Goal: Information Seeking & Learning: Learn about a topic

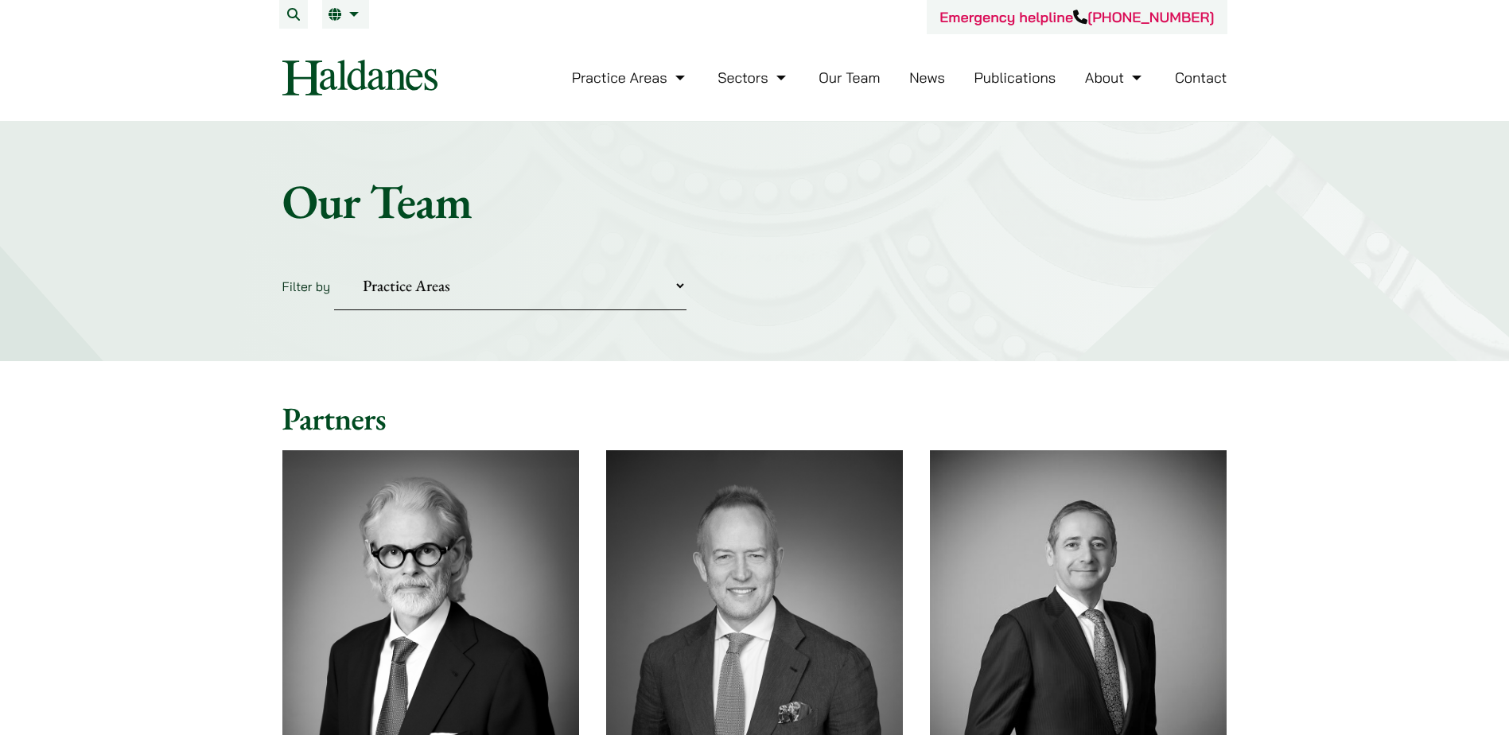
click at [391, 287] on select "Practice Areas Antitrust and Competition Civil Litigation & Dispute Resolution …" at bounding box center [510, 286] width 352 height 49
click at [640, 231] on div "Home » Lawyers Our Team Filter by Practice Areas Antitrust and Competition Civi…" at bounding box center [754, 241] width 1509 height 239
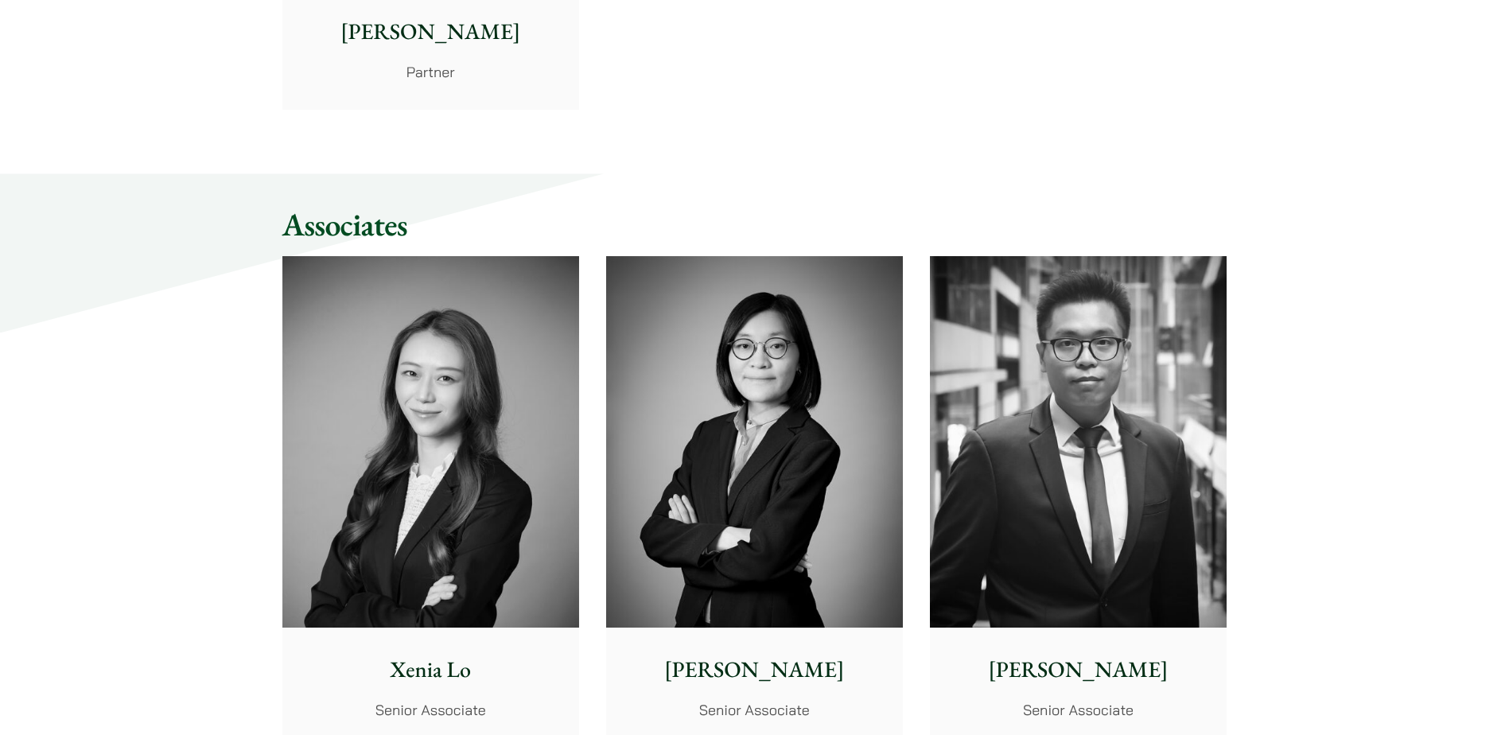
scroll to position [4216, 0]
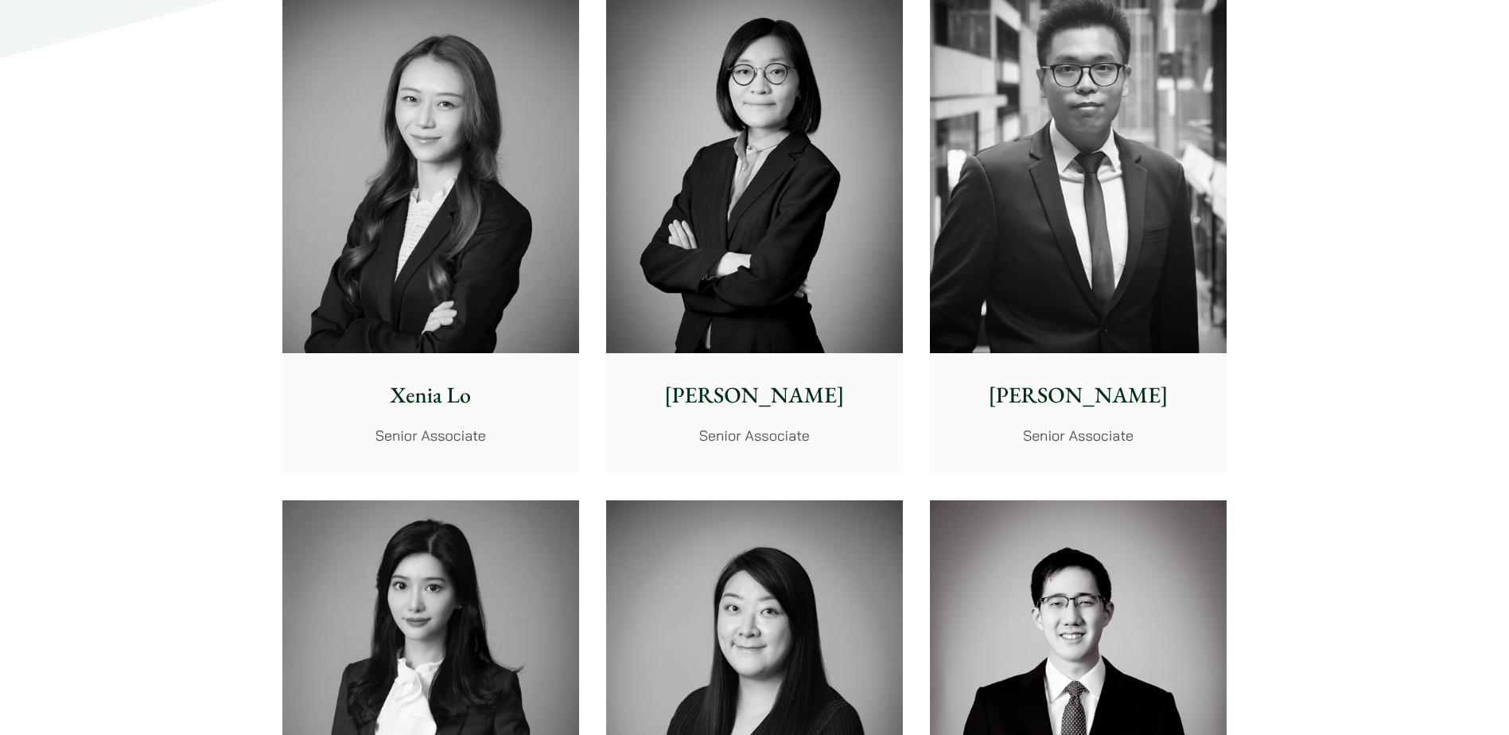
click at [1047, 273] on img at bounding box center [1078, 168] width 297 height 372
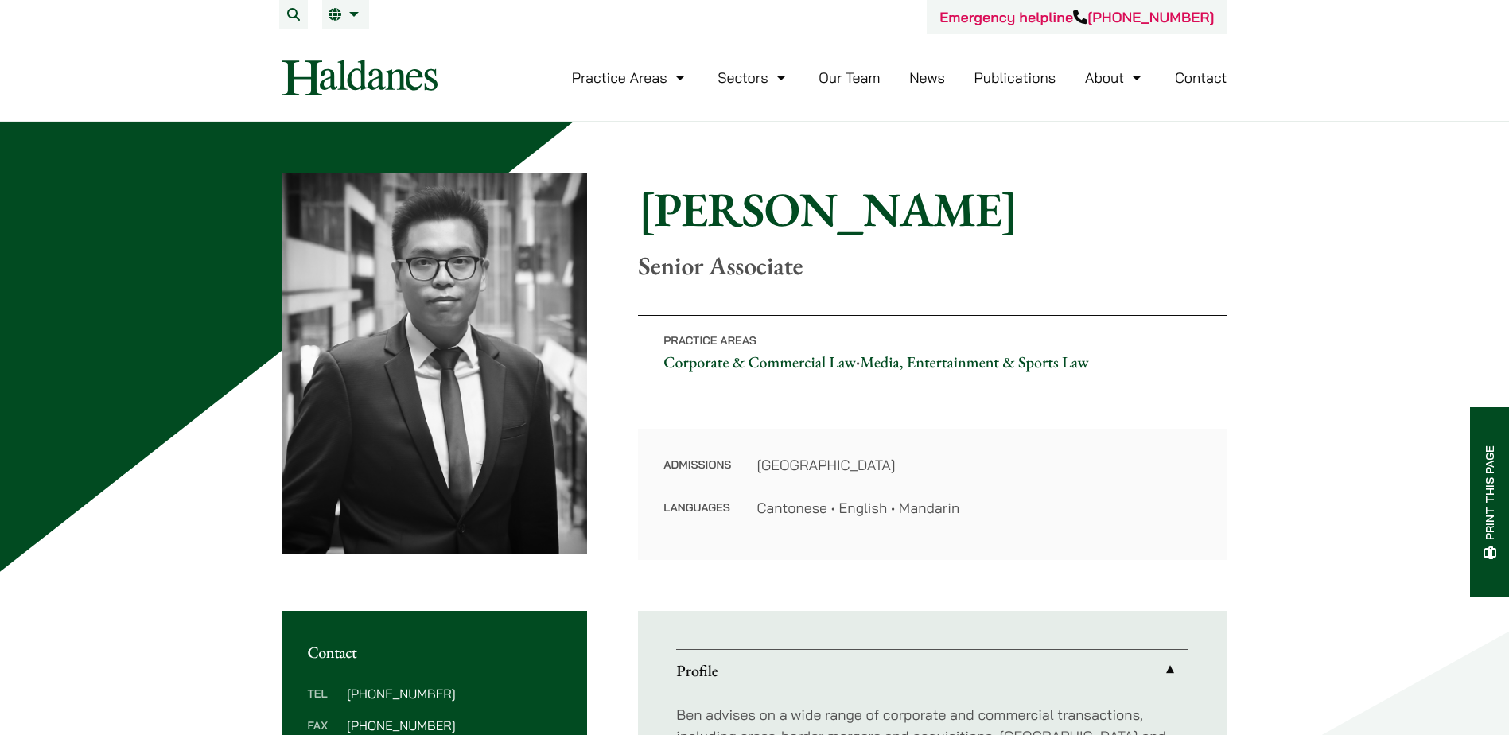
click at [391, 76] on img at bounding box center [359, 78] width 155 height 36
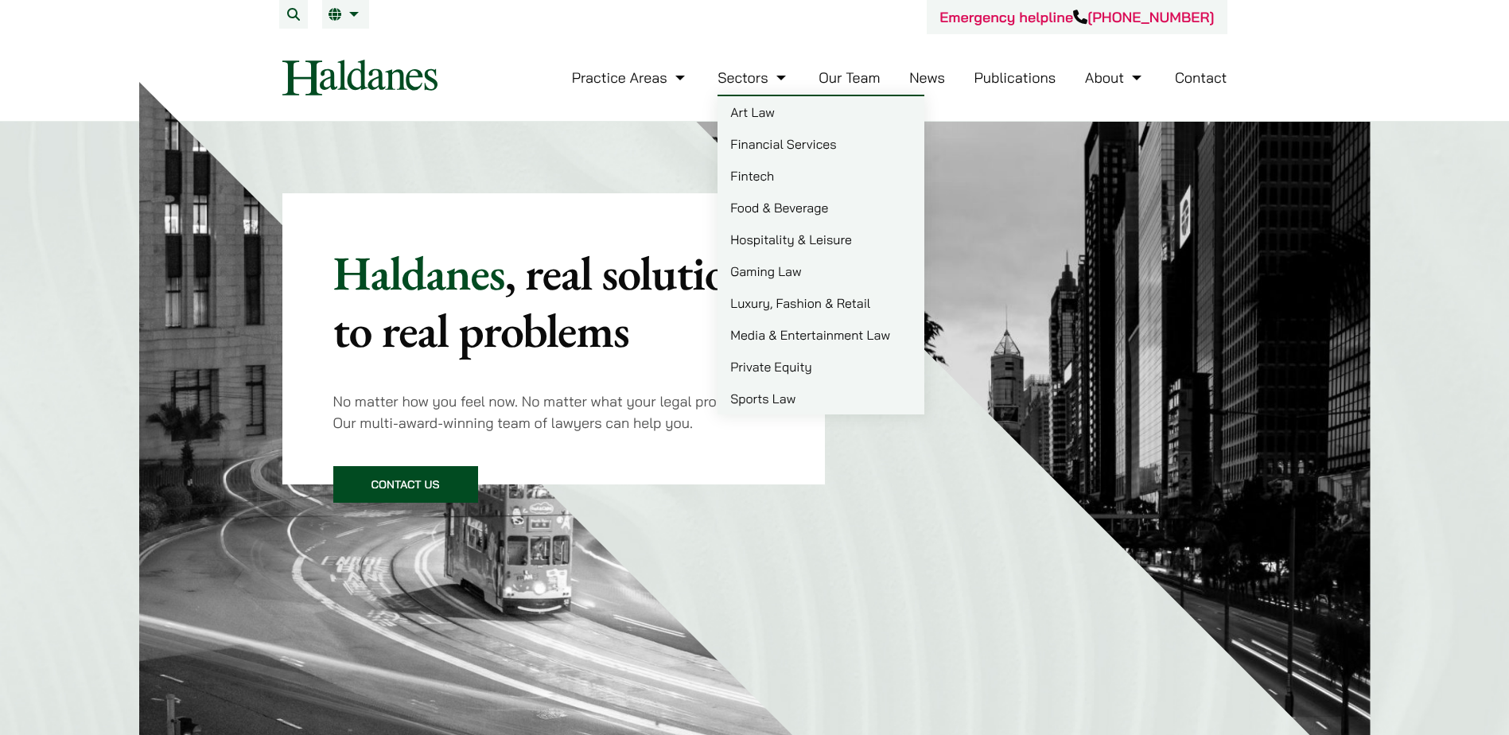
click at [840, 80] on link "Our Team" at bounding box center [849, 77] width 61 height 18
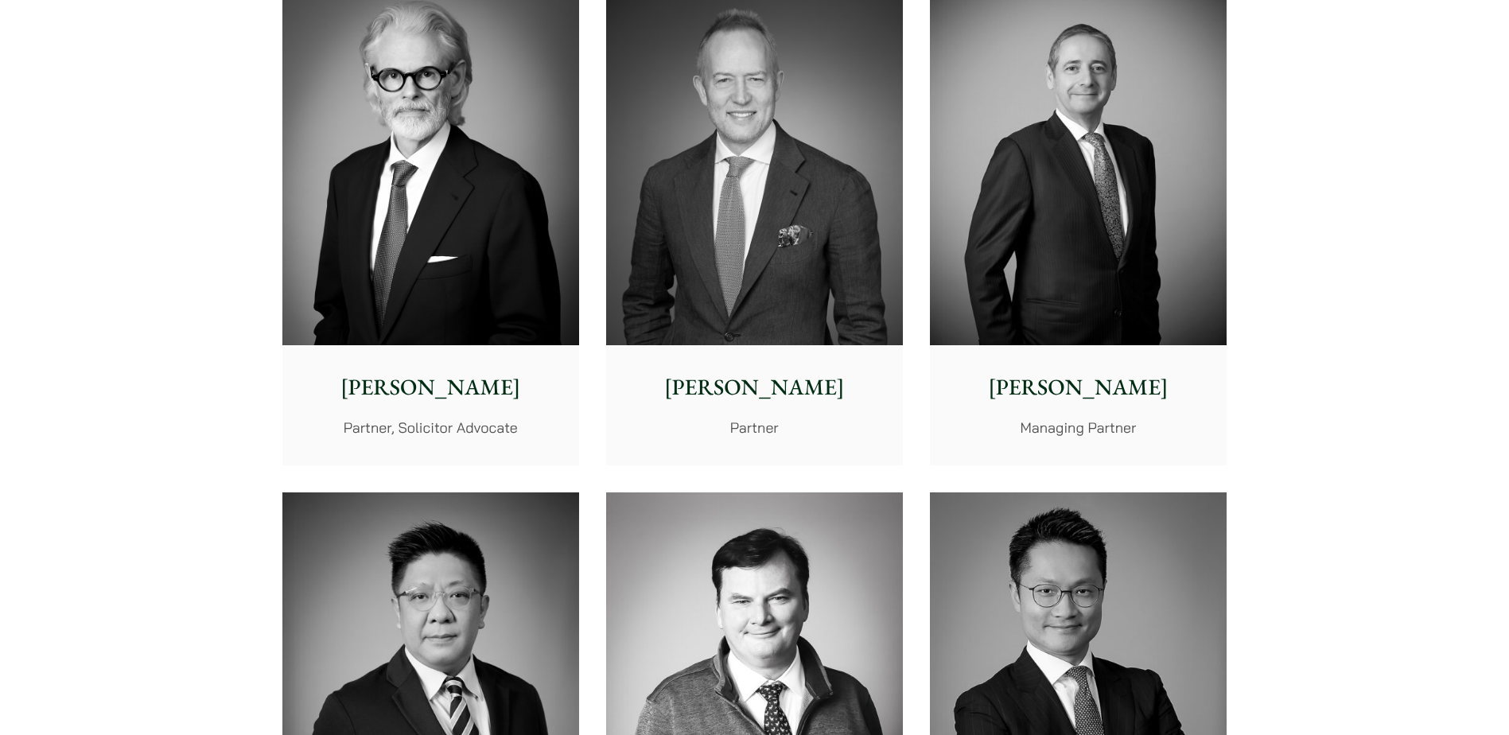
scroll to position [477, 0]
click at [747, 259] on img at bounding box center [754, 159] width 297 height 372
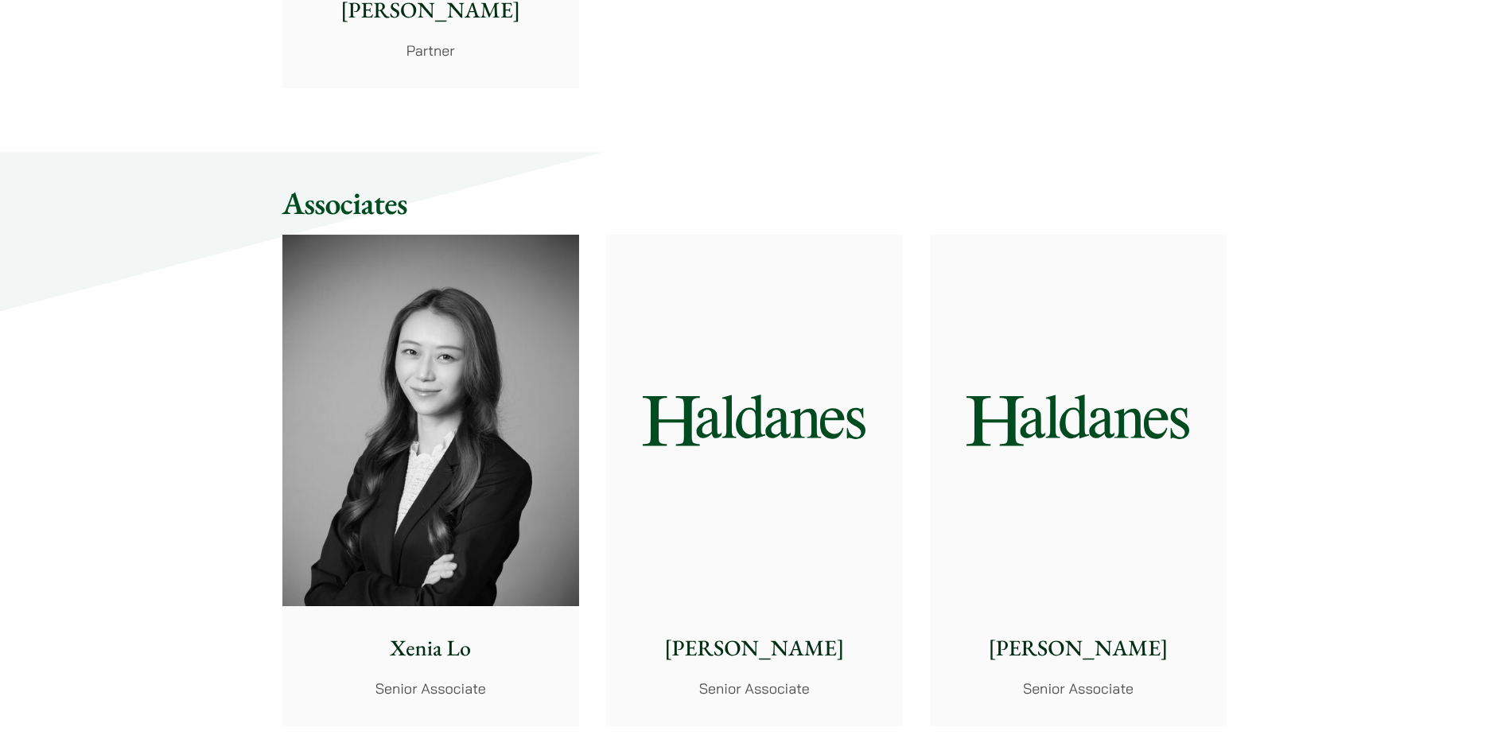
scroll to position [3978, 0]
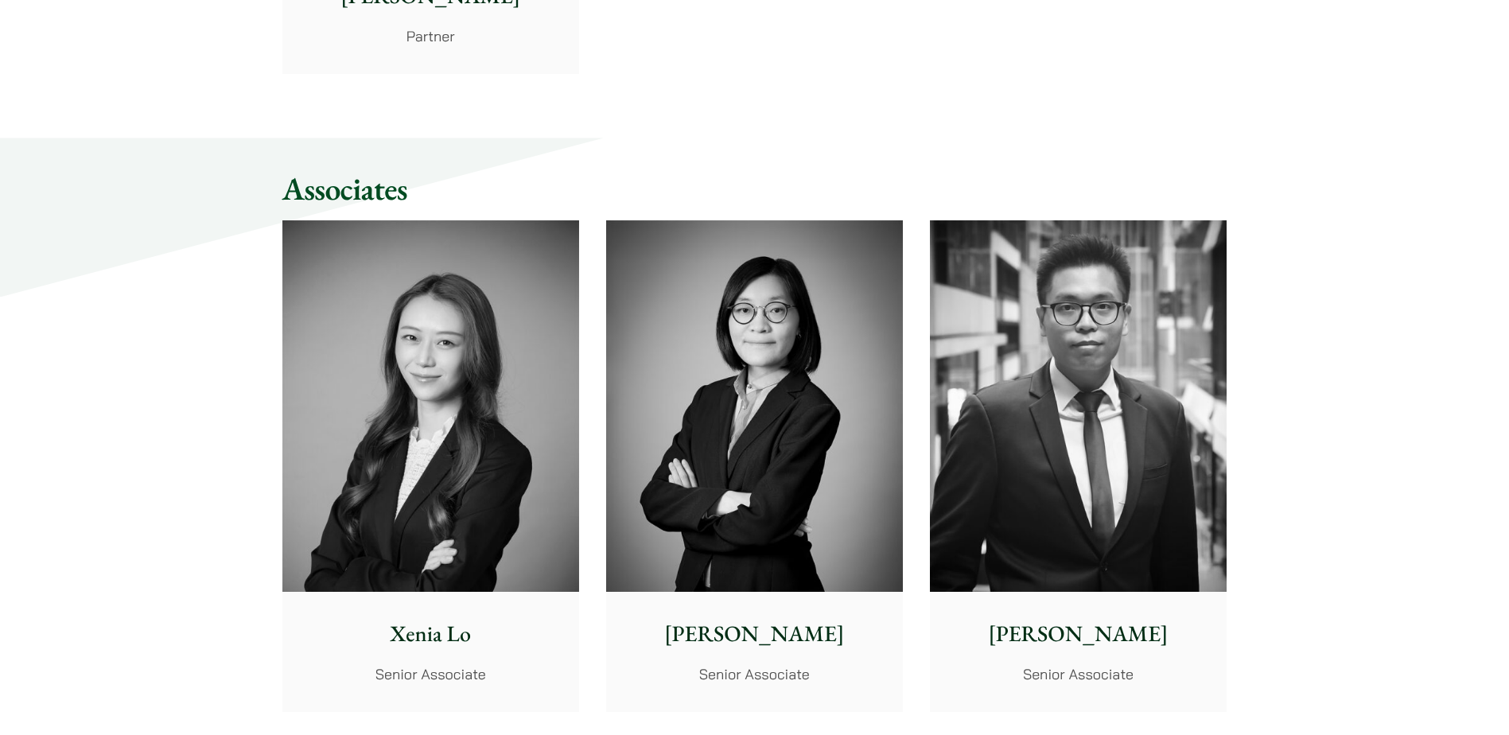
click at [1010, 420] on img at bounding box center [1078, 406] width 297 height 372
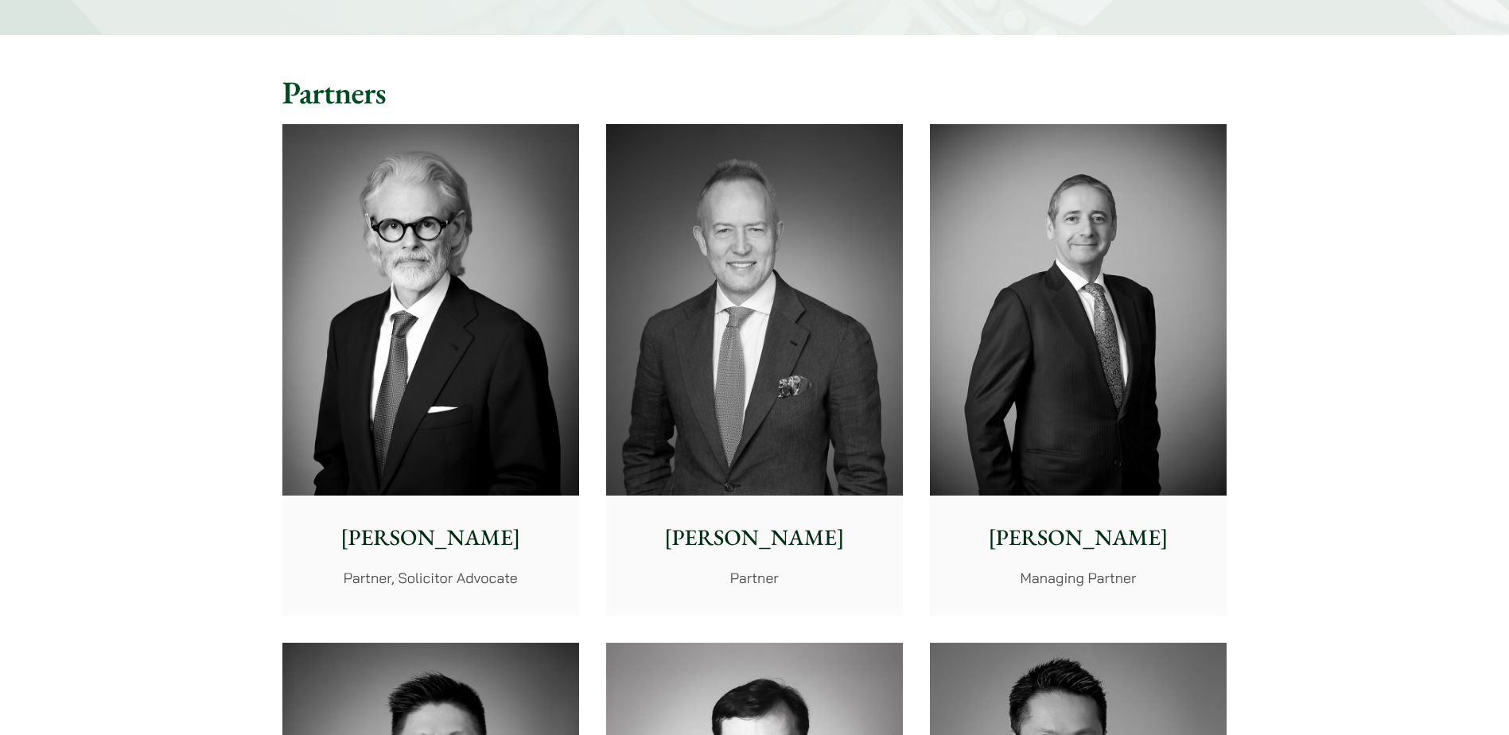
scroll to position [318, 0]
